Goal: Answer question/provide support: Share knowledge or assist other users

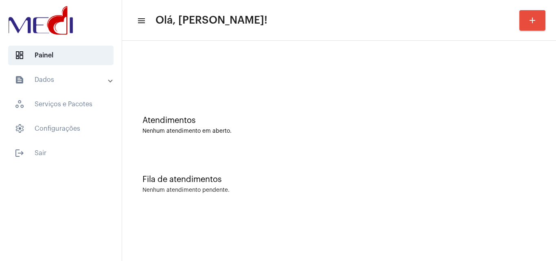
click at [334, 141] on div "Atendimentos Nenhum atendimento em aberto." at bounding box center [339, 121] width 426 height 59
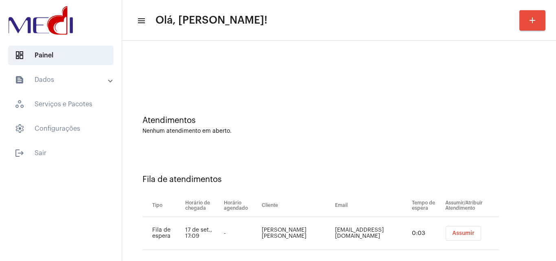
click at [457, 230] on button "Assumir" at bounding box center [463, 233] width 35 height 15
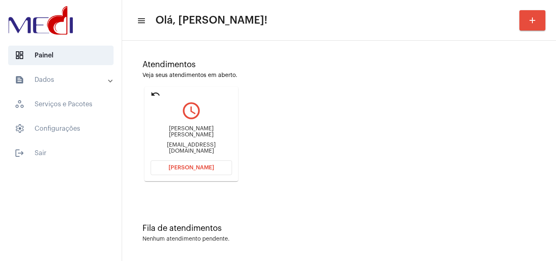
scroll to position [57, 0]
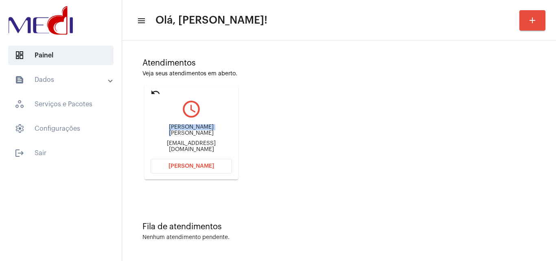
drag, startPoint x: 155, startPoint y: 131, endPoint x: 202, endPoint y: 128, distance: 46.9
click at [202, 128] on div "Helena Galdino de Souza Cido.cido9@gmail.com" at bounding box center [191, 138] width 81 height 37
copy div "Helena Galdino"
click at [189, 164] on span "[PERSON_NAME]" at bounding box center [191, 166] width 46 height 6
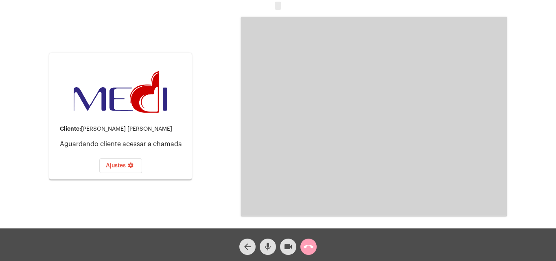
click at [310, 245] on mat-icon "call_end" at bounding box center [309, 247] width 10 height 10
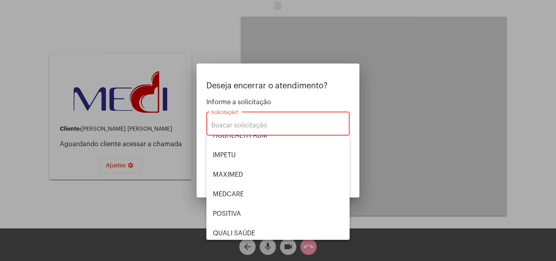
scroll to position [169, 0]
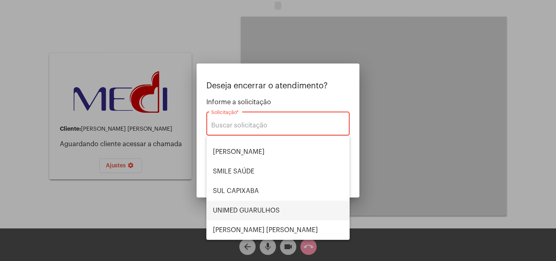
click at [262, 208] on span "UNIMED GUARULHOS" at bounding box center [278, 211] width 130 height 20
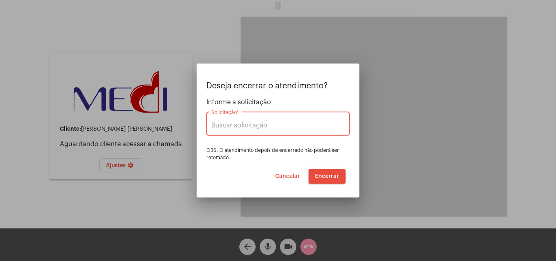
type input "UNIMED GUARULHOS"
click at [319, 175] on span "Encerrar" at bounding box center [327, 176] width 24 height 6
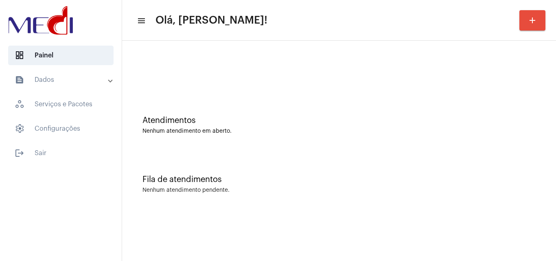
click at [380, 188] on div "Nenhum atendimento pendente." at bounding box center [338, 190] width 393 height 6
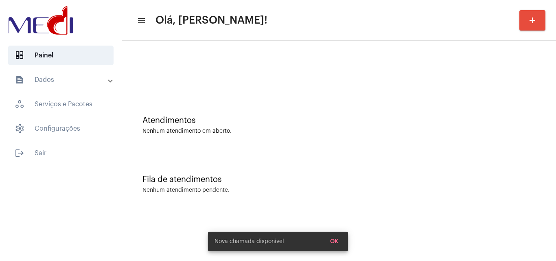
click at [328, 150] on div "Atendimentos Nenhum atendimento em aberto." at bounding box center [339, 121] width 426 height 59
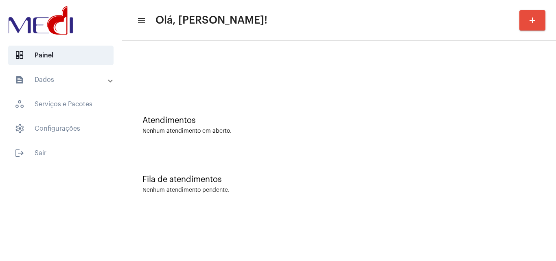
click at [284, 127] on div "Atendimentos Nenhum atendimento em aberto." at bounding box center [338, 125] width 393 height 18
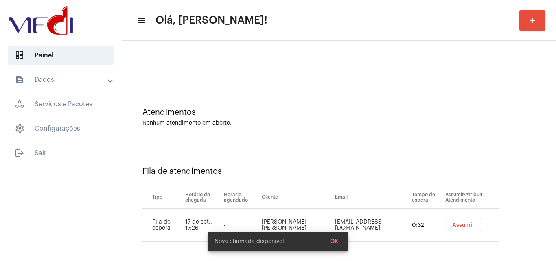
scroll to position [11, 0]
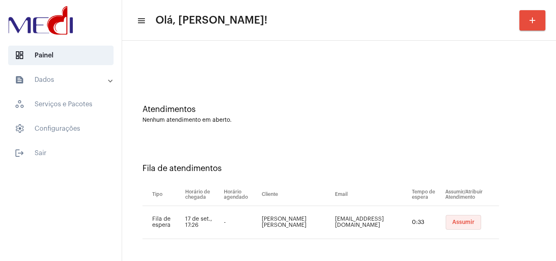
click at [459, 219] on button "Assumir" at bounding box center [463, 222] width 35 height 15
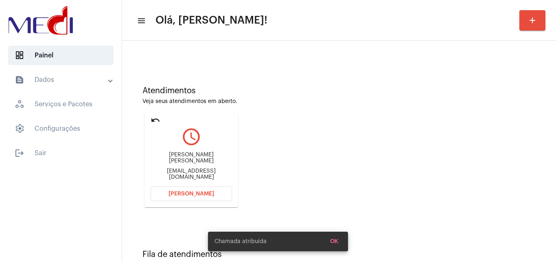
scroll to position [57, 0]
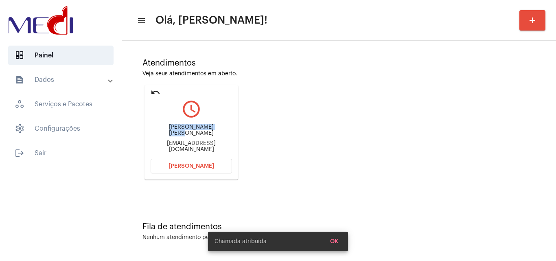
drag, startPoint x: 166, startPoint y: 127, endPoint x: 213, endPoint y: 125, distance: 46.4
click at [213, 125] on div "Helena Galdino de Souza cido.cido9@gmail.com" at bounding box center [191, 138] width 81 height 37
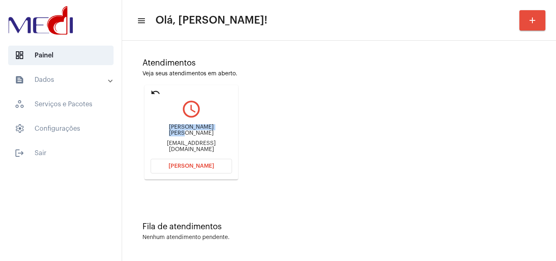
copy div "Helena Galdino de S"
click at [180, 161] on button "[PERSON_NAME]" at bounding box center [191, 166] width 81 height 15
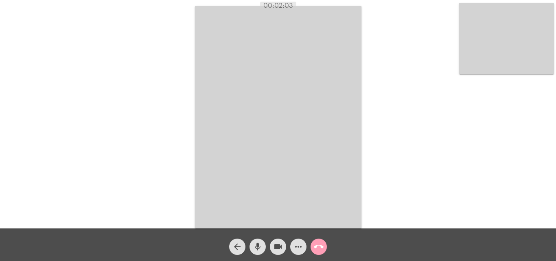
click at [320, 244] on mat-icon "call_end" at bounding box center [319, 247] width 10 height 10
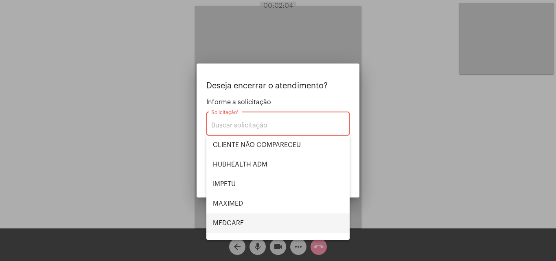
scroll to position [169, 0]
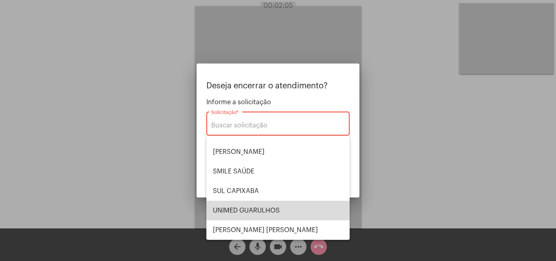
click at [278, 208] on span "UNIMED GUARULHOS" at bounding box center [278, 211] width 130 height 20
type input "UNIMED GUARULHOS"
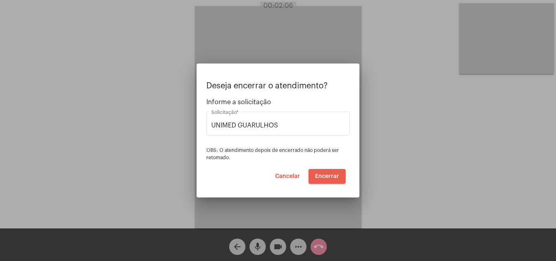
click at [323, 179] on span "Encerrar" at bounding box center [327, 176] width 24 height 6
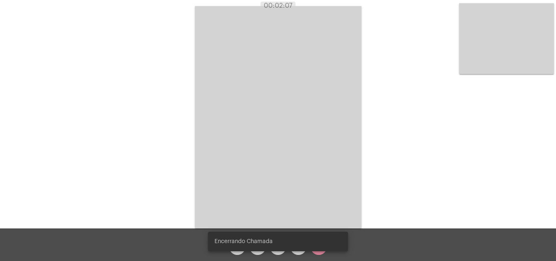
click at [319, 173] on video at bounding box center [278, 117] width 166 height 222
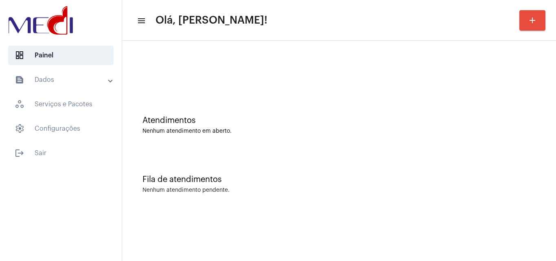
click at [334, 167] on div "Fila de atendimentos Nenhum atendimento pendente." at bounding box center [339, 180] width 426 height 59
click at [294, 146] on div "Atendimentos Nenhum atendimento em aberto." at bounding box center [339, 121] width 426 height 59
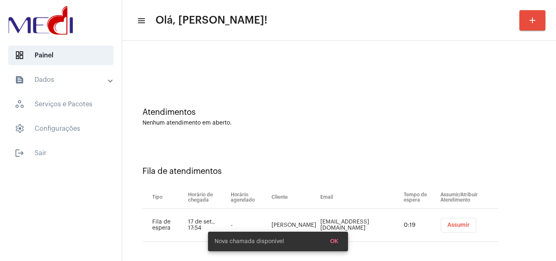
scroll to position [11, 0]
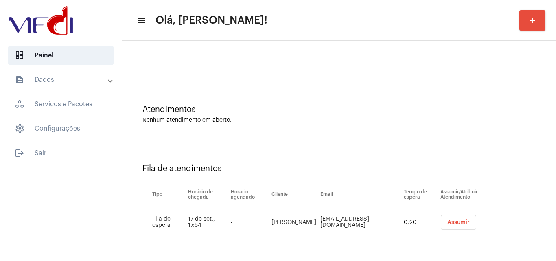
click at [445, 217] on button "Assumir" at bounding box center [458, 222] width 35 height 15
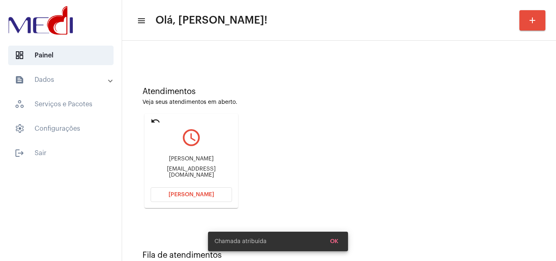
scroll to position [57, 0]
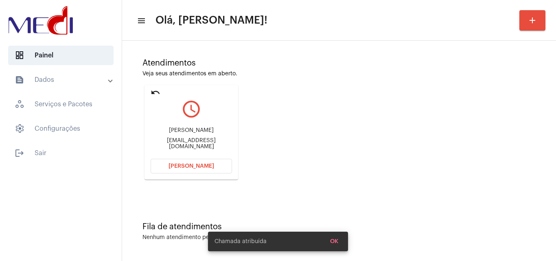
drag, startPoint x: 168, startPoint y: 131, endPoint x: 210, endPoint y: 129, distance: 42.0
click at [210, 129] on div "[PERSON_NAME] [EMAIL_ADDRESS][DOMAIN_NAME]" at bounding box center [191, 138] width 81 height 37
copy div "Fábio de Oliveir"
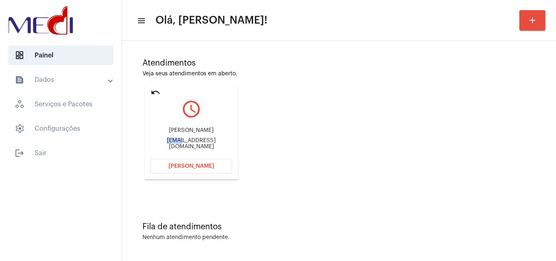
drag, startPoint x: 159, startPoint y: 143, endPoint x: 178, endPoint y: 144, distance: 19.5
click at [178, 144] on div "fhmo1973@gmail.com" at bounding box center [191, 144] width 81 height 12
copy div "fhmo1"
click at [157, 90] on mat-icon "undo" at bounding box center [156, 92] width 10 height 10
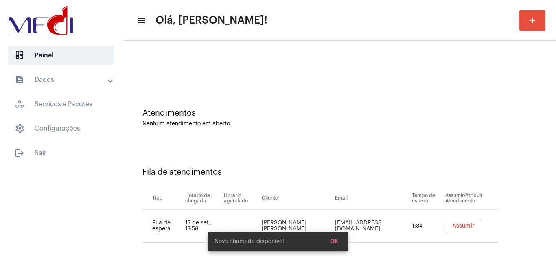
scroll to position [11, 0]
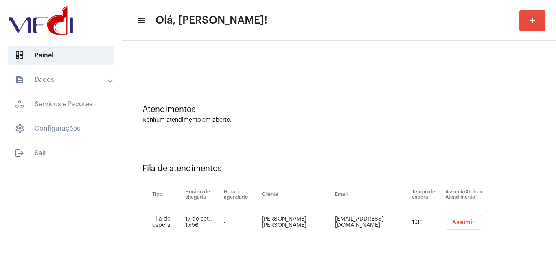
drag, startPoint x: 299, startPoint y: 223, endPoint x: 251, endPoint y: 208, distance: 49.9
click at [260, 208] on td "ERIMAR FERNANDES OLIVEIRA FARIAS" at bounding box center [296, 222] width 73 height 33
copy td "ERIMAR FERNANDES OLIVEIRA FARIAS"
click at [462, 220] on span "Assumir" at bounding box center [463, 222] width 22 height 6
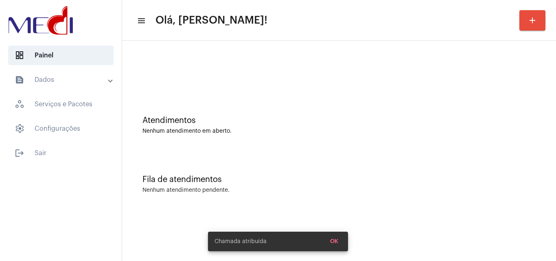
scroll to position [0, 0]
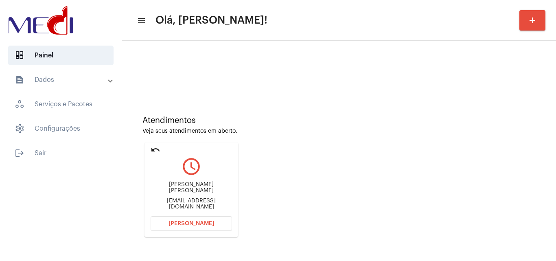
click at [202, 222] on span "[PERSON_NAME]" at bounding box center [191, 224] width 46 height 6
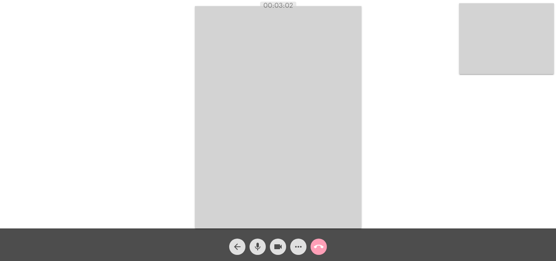
click at [321, 249] on mat-icon "call_end" at bounding box center [319, 247] width 10 height 10
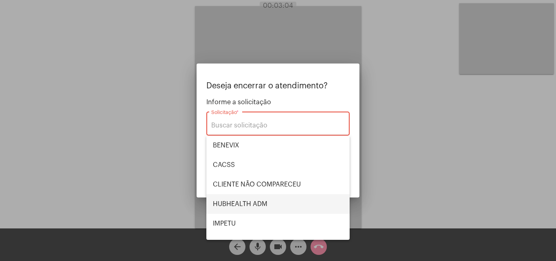
click at [273, 203] on span "HUBHEALTH ADM" at bounding box center [278, 204] width 130 height 20
type input "HUBHEALTH ADM"
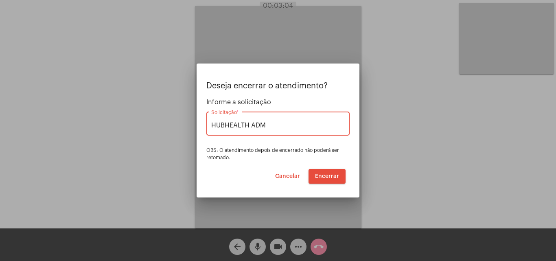
click at [325, 177] on span "Encerrar" at bounding box center [327, 176] width 24 height 6
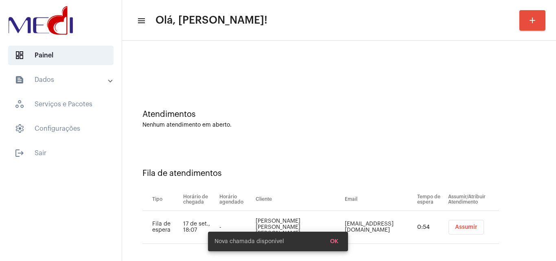
scroll to position [11, 0]
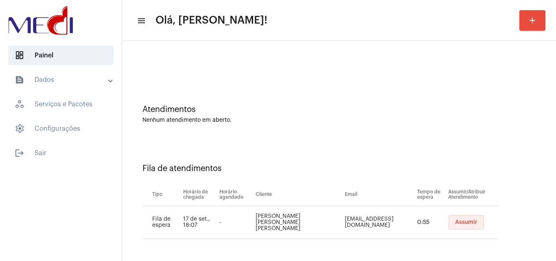
click at [461, 221] on span "Assumir" at bounding box center [466, 222] width 22 height 6
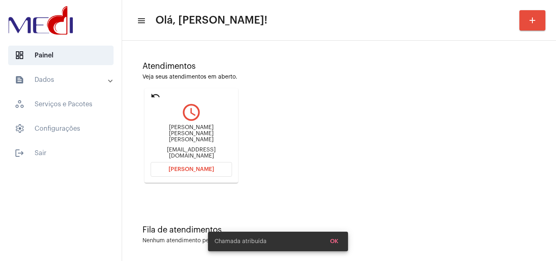
scroll to position [57, 0]
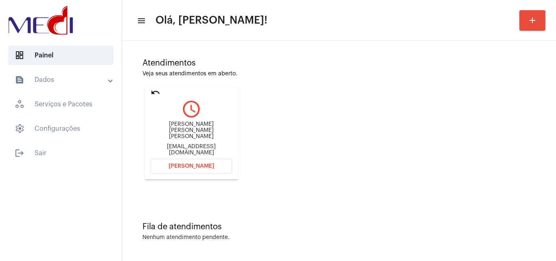
drag, startPoint x: 155, startPoint y: 130, endPoint x: 204, endPoint y: 129, distance: 49.6
click at [204, 129] on div "[PERSON_NAME] [PERSON_NAME] [PERSON_NAME]" at bounding box center [191, 130] width 81 height 18
copy div "Marcella Mello de"
click at [188, 168] on span "Abrir Chamada" at bounding box center [191, 166] width 46 height 6
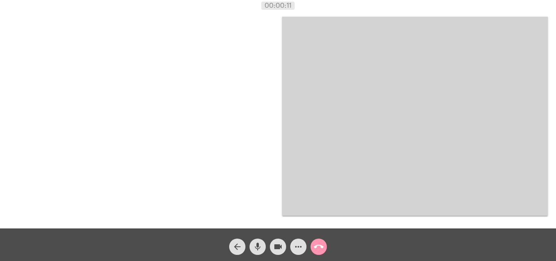
click at [302, 248] on mat-icon "more_horiz" at bounding box center [298, 247] width 10 height 10
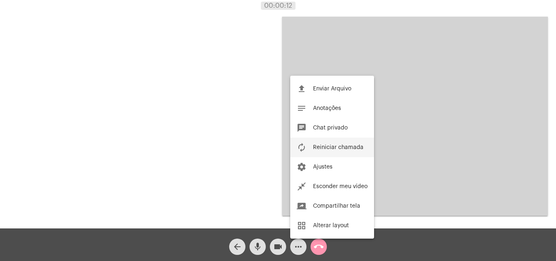
click at [338, 148] on span "Reiniciar chamada" at bounding box center [338, 147] width 50 height 6
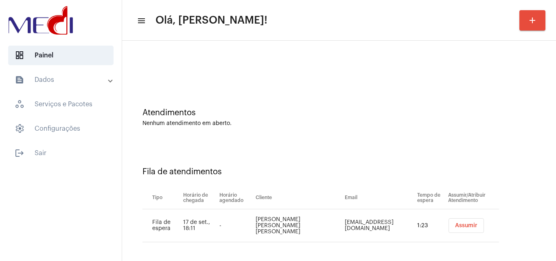
scroll to position [11, 0]
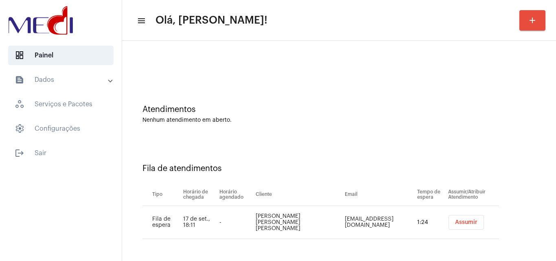
click at [457, 219] on span "Assumir" at bounding box center [466, 222] width 22 height 6
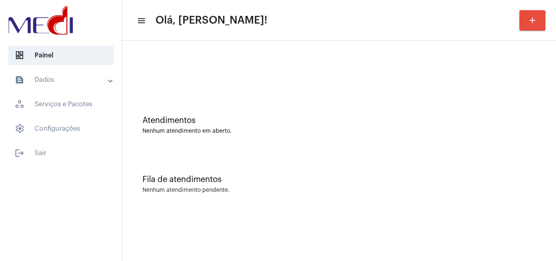
scroll to position [0, 0]
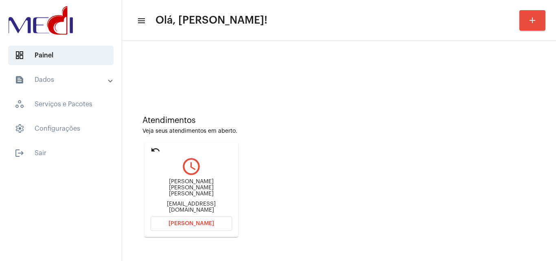
click at [328, 125] on div "Atendimentos Veja seus atendimentos em aberto." at bounding box center [338, 125] width 393 height 18
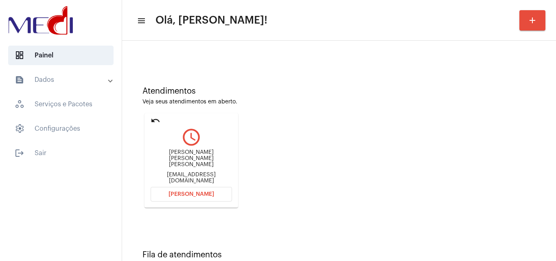
scroll to position [57, 0]
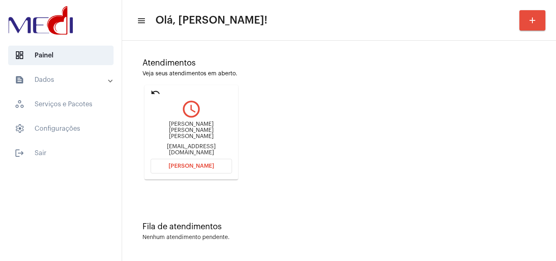
click at [182, 162] on button "[PERSON_NAME]" at bounding box center [191, 166] width 81 height 15
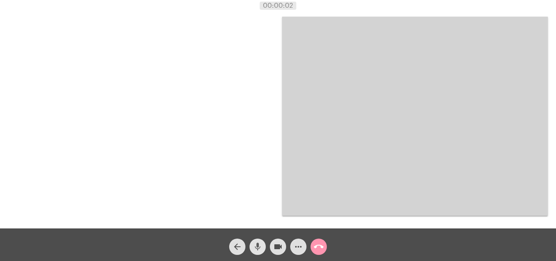
click at [258, 248] on mat-icon "mic" at bounding box center [258, 247] width 10 height 10
click at [269, 245] on div "videocam" at bounding box center [278, 244] width 20 height 20
click at [318, 247] on mat-icon "call_end" at bounding box center [319, 247] width 10 height 10
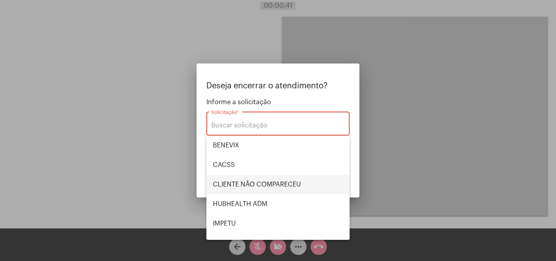
click at [291, 183] on span "CLIENTE NÃO COMPARECEU" at bounding box center [278, 185] width 130 height 20
type input "CLIENTE NÃO COMPARECEU"
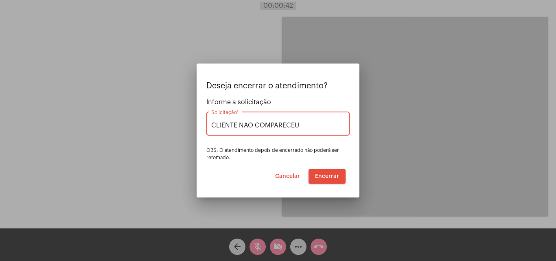
click at [324, 176] on span "Encerrar" at bounding box center [327, 176] width 24 height 6
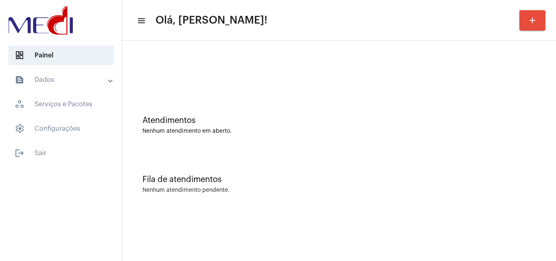
click at [263, 151] on div "Fila de atendimentos Nenhum atendimento pendente." at bounding box center [339, 180] width 426 height 59
click at [276, 133] on div "Nenhum atendimento em aberto." at bounding box center [338, 131] width 393 height 6
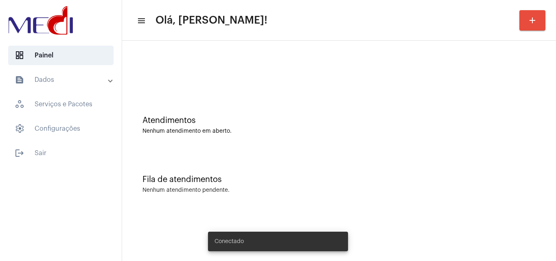
click at [236, 168] on div "Fila de atendimentos Nenhum atendimento pendente." at bounding box center [339, 180] width 426 height 59
click at [296, 130] on div "Nenhum atendimento em aberto." at bounding box center [338, 131] width 393 height 6
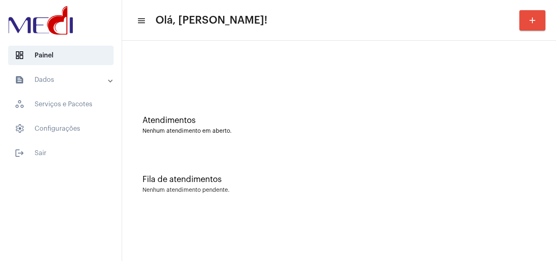
click at [277, 186] on div "Fila de atendimentos Nenhum atendimento pendente." at bounding box center [339, 180] width 426 height 59
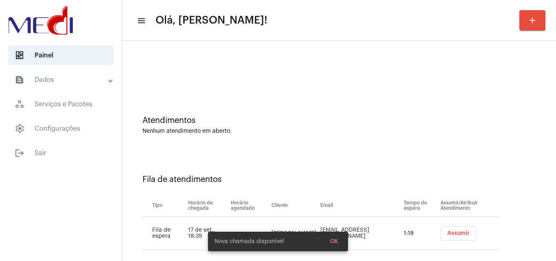
scroll to position [11, 0]
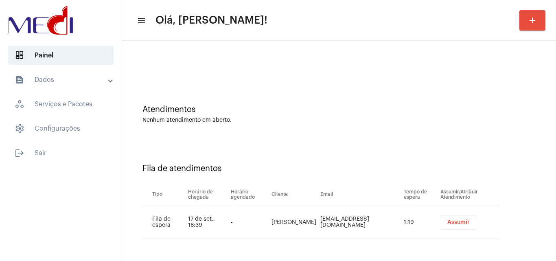
click at [447, 219] on span "Assumir" at bounding box center [458, 222] width 22 height 6
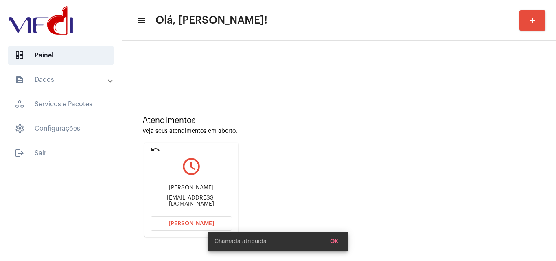
drag, startPoint x: 162, startPoint y: 189, endPoint x: 222, endPoint y: 195, distance: 61.0
click at [222, 195] on div "[PERSON_NAME] [EMAIL_ADDRESS][DOMAIN_NAME]" at bounding box center [191, 195] width 81 height 37
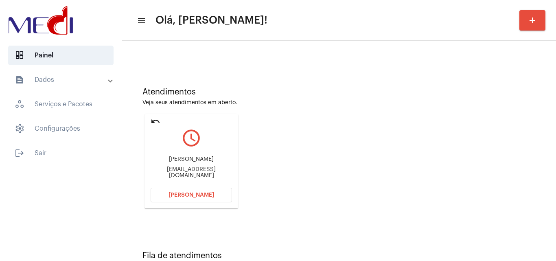
scroll to position [57, 0]
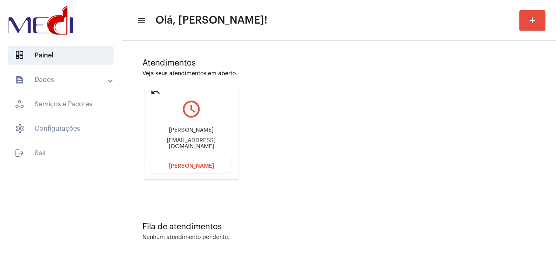
click at [188, 162] on button "[PERSON_NAME]" at bounding box center [191, 166] width 81 height 15
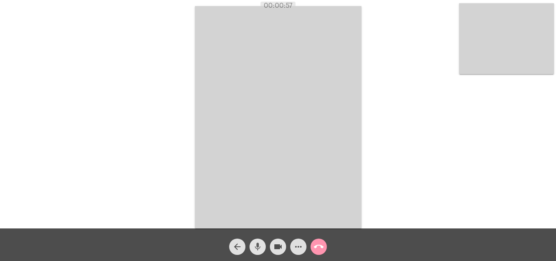
click at [253, 245] on button "mic" at bounding box center [257, 246] width 16 height 16
click at [256, 245] on mat-icon "mic_off" at bounding box center [258, 247] width 10 height 10
click at [256, 248] on mat-icon "mic" at bounding box center [258, 247] width 10 height 10
click at [277, 246] on mat-icon "videocam" at bounding box center [278, 247] width 10 height 10
click at [276, 246] on mat-icon "videocam_off" at bounding box center [278, 247] width 10 height 10
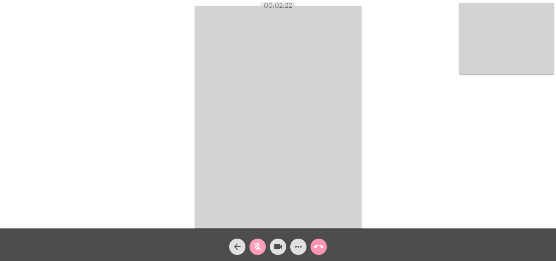
click at [256, 250] on mat-icon "mic_off" at bounding box center [258, 247] width 10 height 10
drag, startPoint x: 260, startPoint y: 249, endPoint x: 273, endPoint y: 246, distance: 13.3
click at [261, 248] on mat-icon "mic" at bounding box center [258, 247] width 10 height 10
click at [274, 244] on mat-icon "videocam" at bounding box center [278, 247] width 10 height 10
click at [259, 248] on mat-icon "mic_off" at bounding box center [258, 247] width 10 height 10
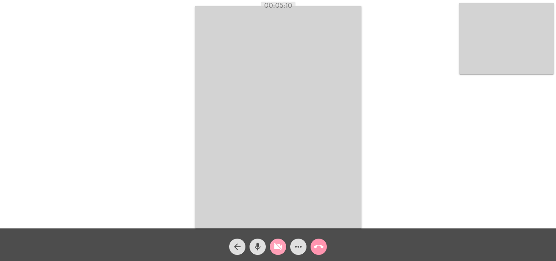
click at [281, 245] on mat-icon "videocam_off" at bounding box center [278, 247] width 10 height 10
click at [318, 244] on mat-icon "call_end" at bounding box center [319, 247] width 10 height 10
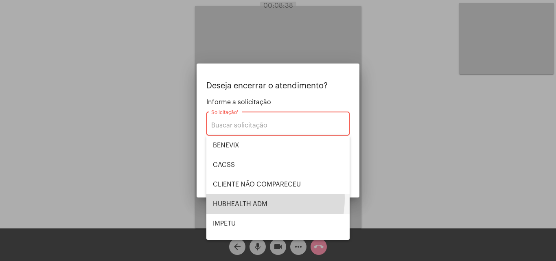
click at [239, 198] on span "HUBHEALTH ADM" at bounding box center [278, 204] width 130 height 20
type input "HUBHEALTH ADM"
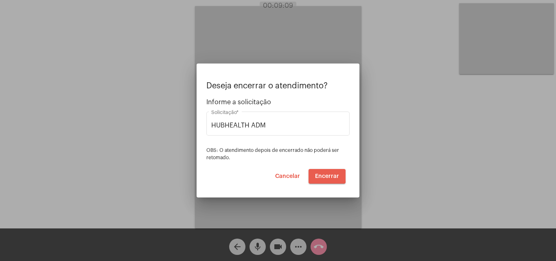
click at [322, 175] on span "Encerrar" at bounding box center [327, 176] width 24 height 6
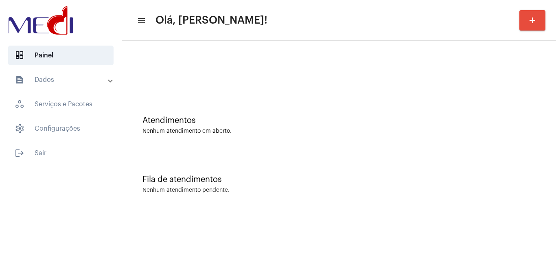
click at [238, 100] on div "Atendimentos Nenhum atendimento em aberto." at bounding box center [339, 121] width 426 height 59
